Goal: Task Accomplishment & Management: Complete application form

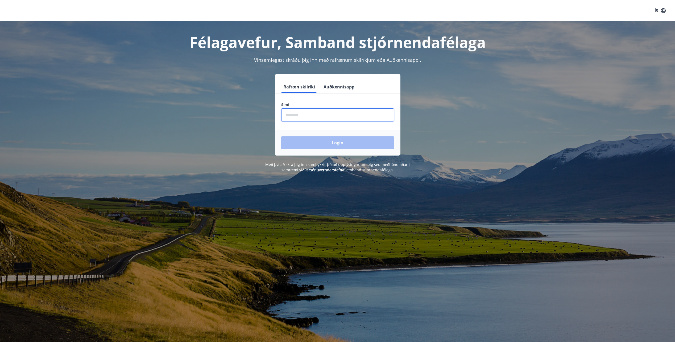
click at [331, 111] on input "phone" at bounding box center [337, 114] width 113 height 13
type input "********"
click at [281, 136] on button "Login" at bounding box center [337, 142] width 113 height 13
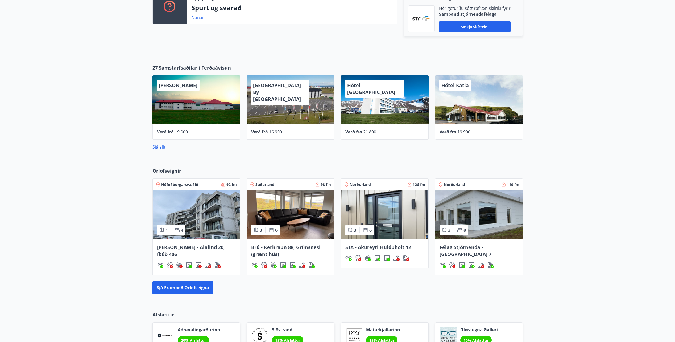
scroll to position [133, 0]
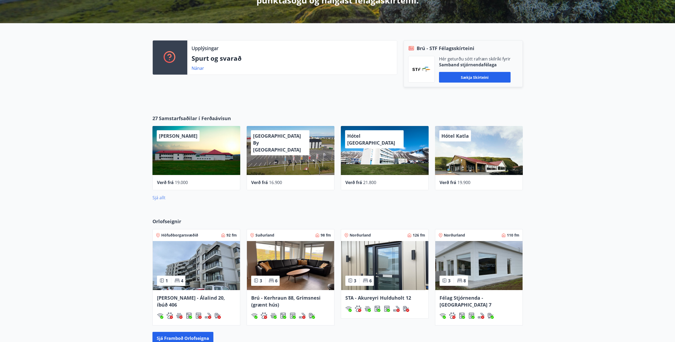
click at [160, 198] on link "Sjá allt" at bounding box center [158, 197] width 13 height 6
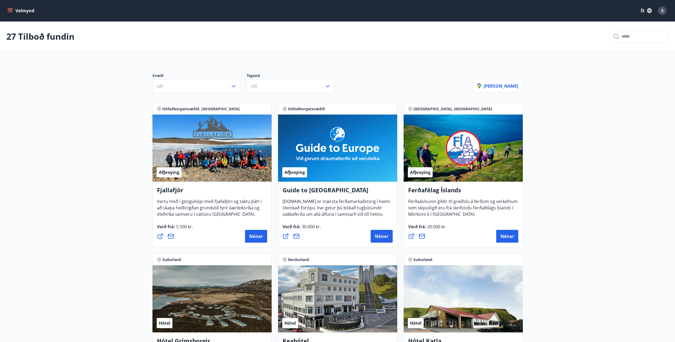
click at [7, 8] on icon "menu" at bounding box center [9, 10] width 5 height 5
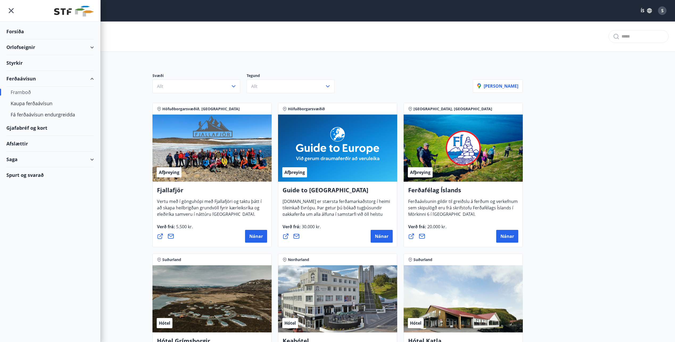
click at [19, 63] on div "Styrkir" at bounding box center [50, 63] width 88 height 16
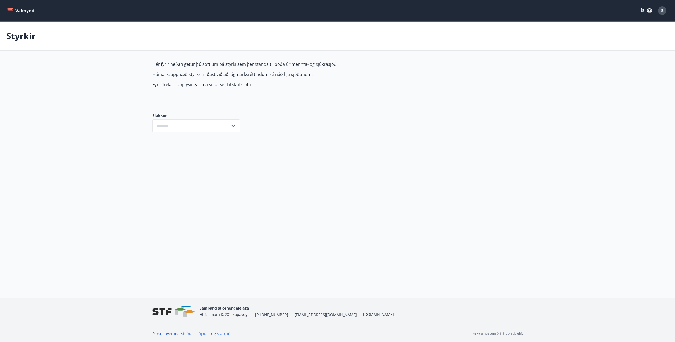
type input "***"
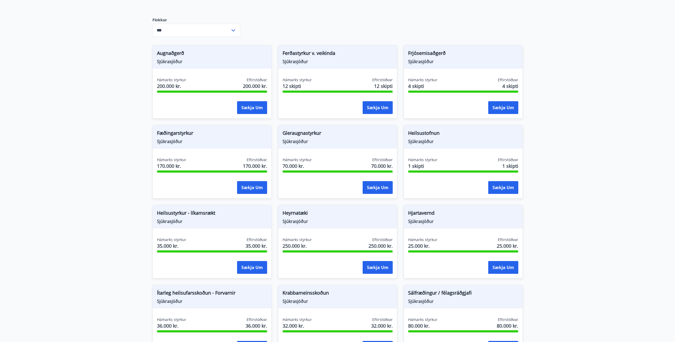
scroll to position [106, 0]
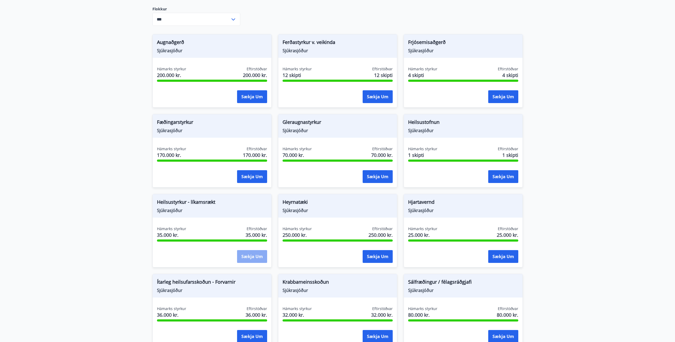
click at [247, 256] on button "Sækja um" at bounding box center [252, 256] width 30 height 13
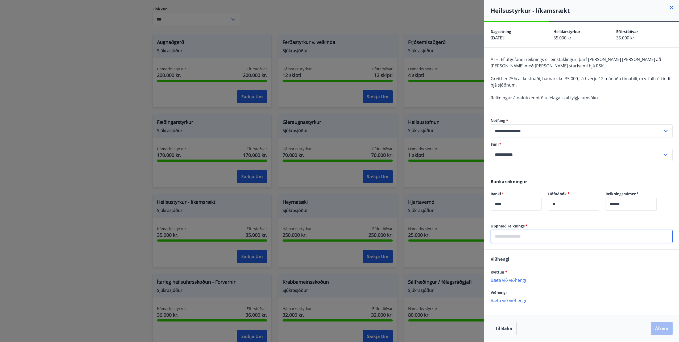
click at [516, 239] on input "text" at bounding box center [581, 236] width 182 height 13
type input "*****"
click at [512, 282] on p "Bæta við viðhengi" at bounding box center [581, 279] width 182 height 5
click at [661, 331] on button "Áfram" at bounding box center [662, 328] width 22 height 13
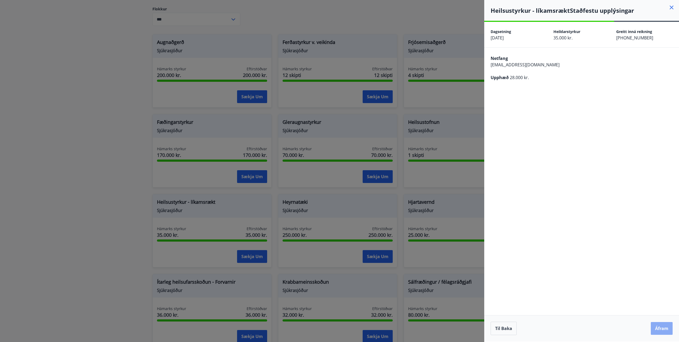
click at [658, 328] on button "Áfram" at bounding box center [662, 328] width 22 height 13
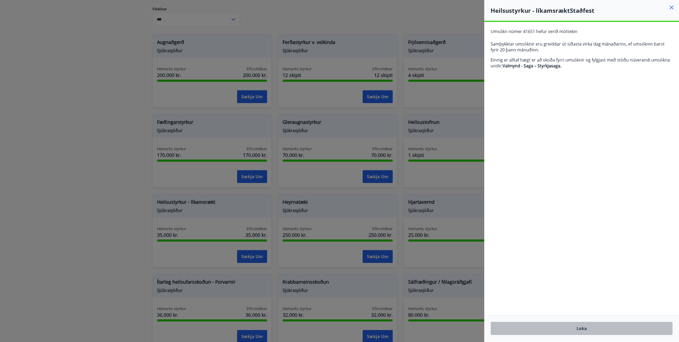
click at [584, 325] on button "Loka" at bounding box center [581, 327] width 182 height 13
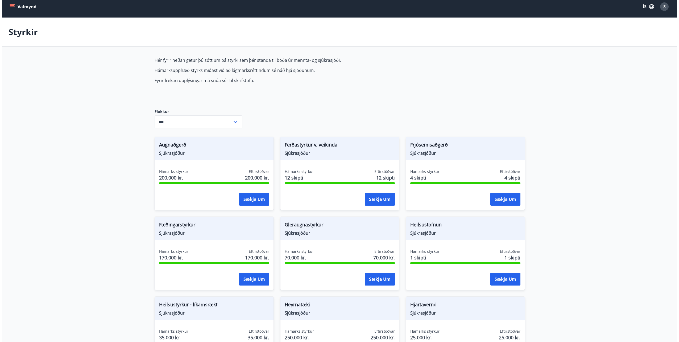
scroll to position [0, 0]
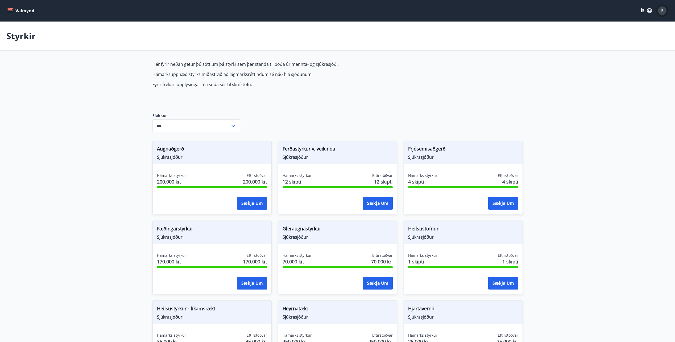
click at [664, 12] on div "S" at bounding box center [662, 10] width 9 height 9
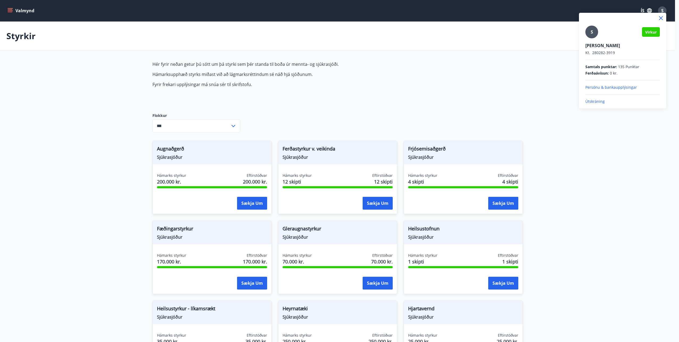
click at [592, 102] on p "Útskráning" at bounding box center [622, 101] width 74 height 5
